Goal: Task Accomplishment & Management: Manage account settings

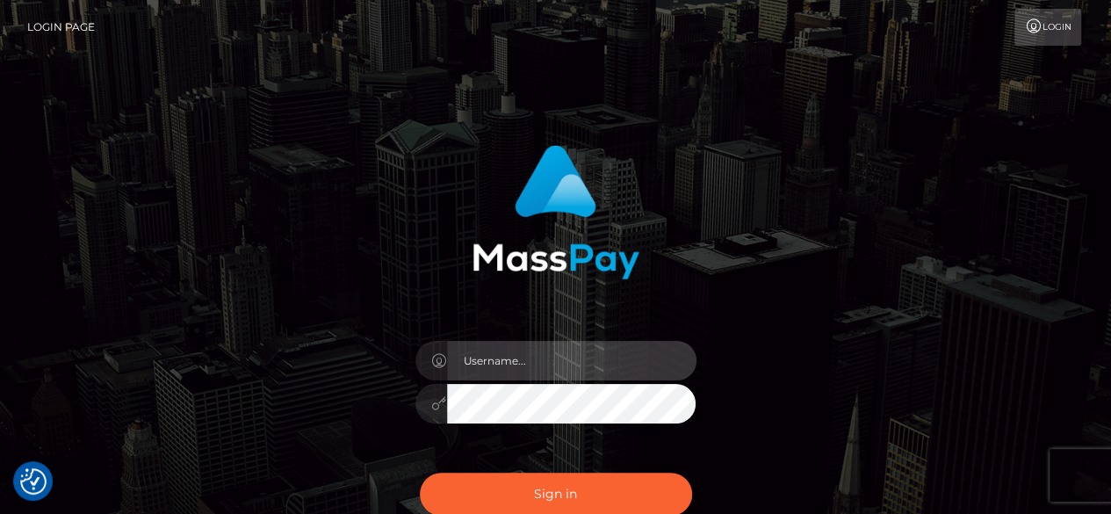
click at [522, 369] on input "text" at bounding box center [571, 361] width 249 height 40
type input "v.hernandez"
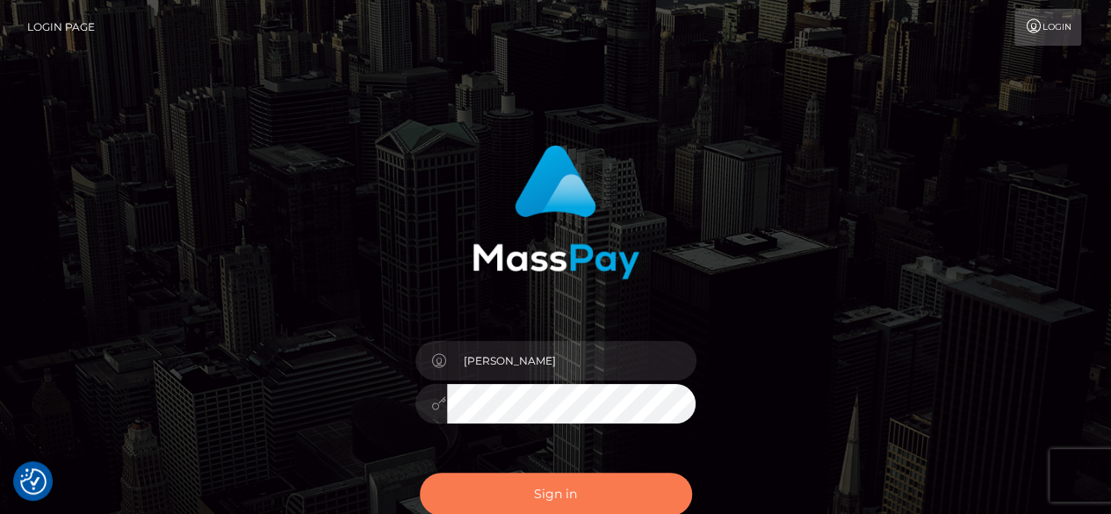
click at [548, 509] on button "Sign in" at bounding box center [556, 493] width 272 height 43
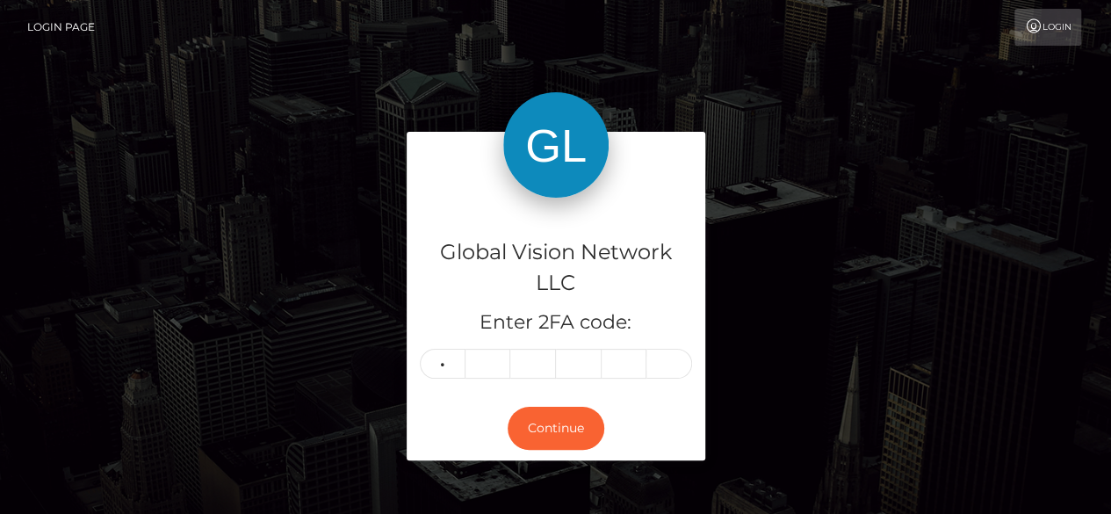
type input "3"
type input "0"
type input "7"
type input "4"
type input "2"
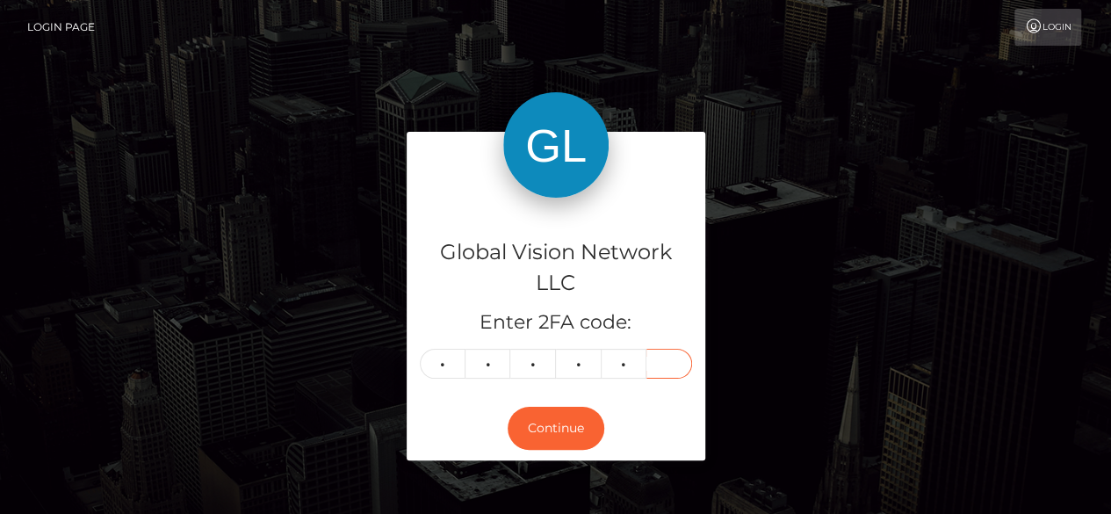
type input "0"
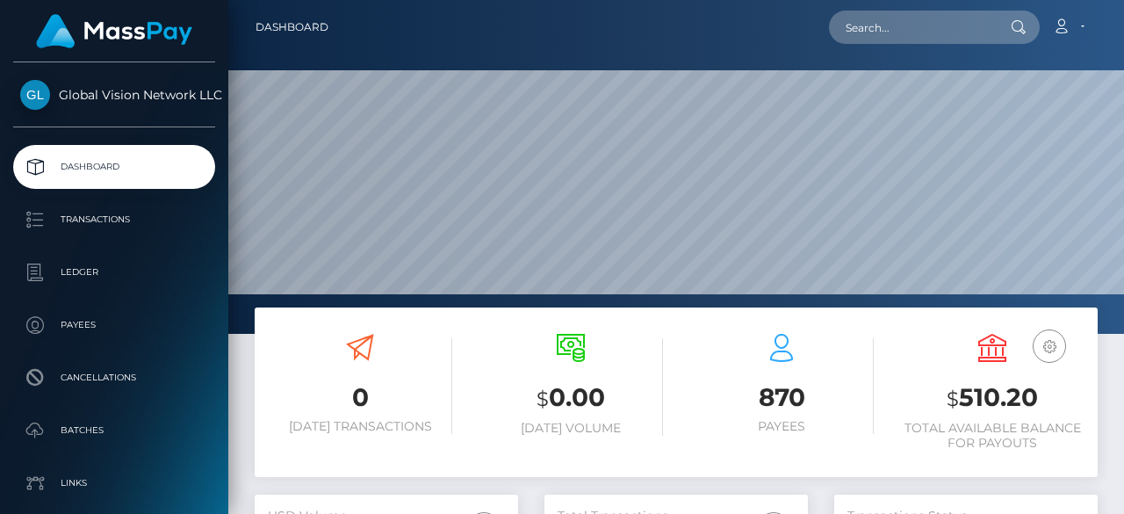
scroll to position [311, 263]
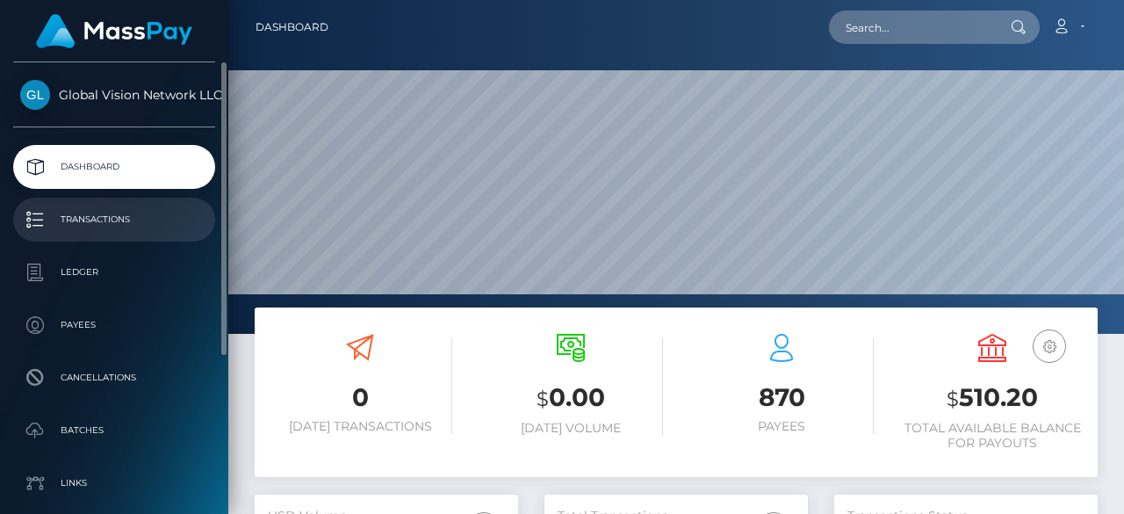
click at [66, 212] on p "Transactions" at bounding box center [114, 219] width 188 height 26
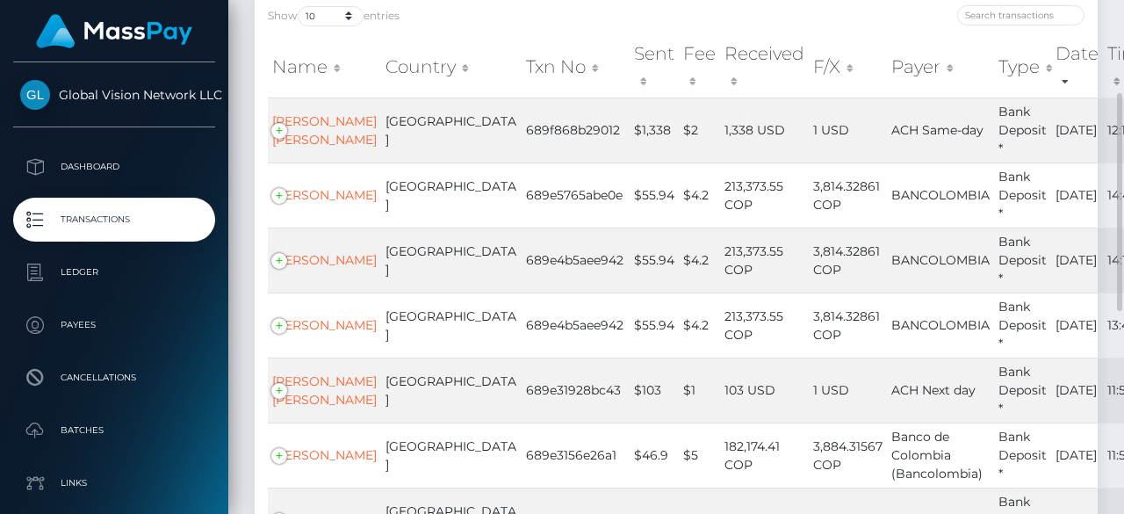
scroll to position [46, 0]
